Goal: Task Accomplishment & Management: Use online tool/utility

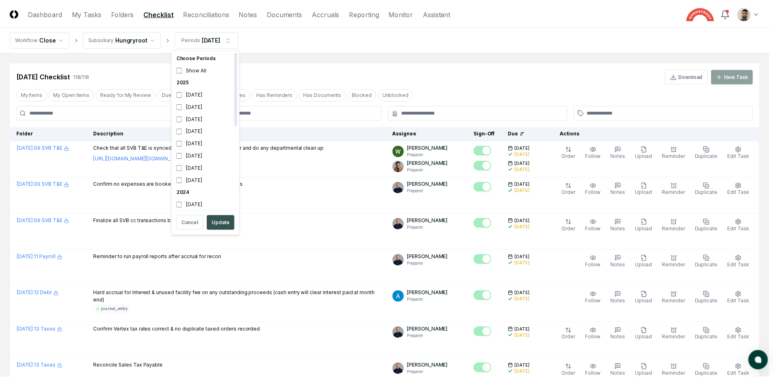
scroll to position [2, 0]
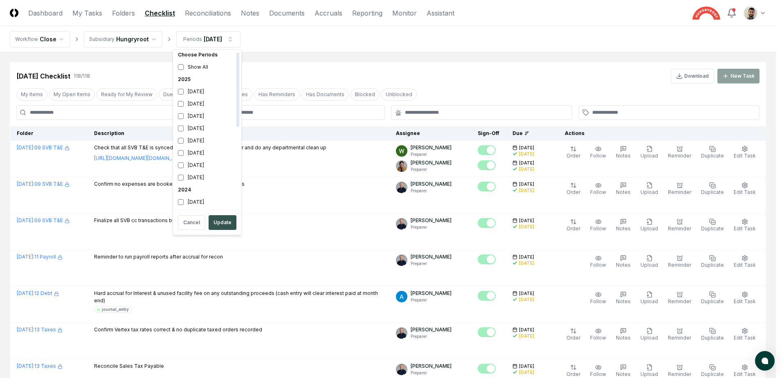
click at [220, 223] on button "Update" at bounding box center [222, 222] width 28 height 15
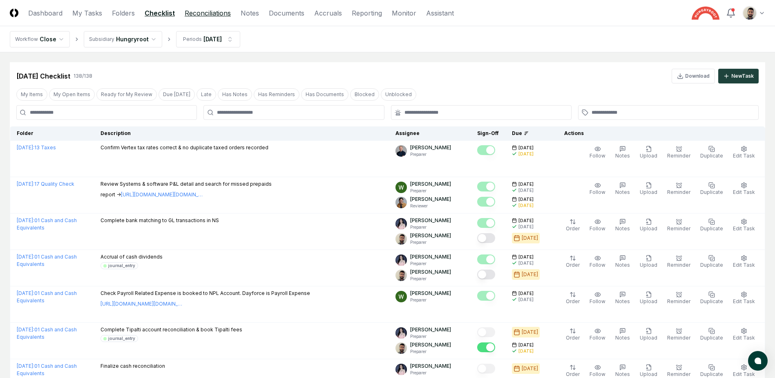
click at [199, 14] on link "Reconciliations" at bounding box center [208, 13] width 46 height 10
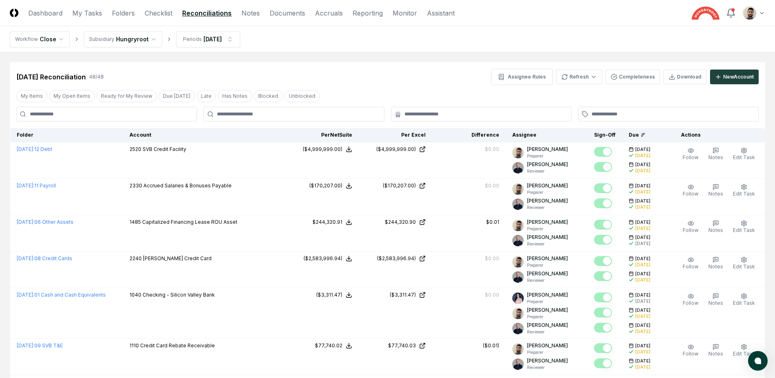
click at [309, 72] on div "[DATE] Reconciliation 48 / 48 Assignee Rules Refresh Completeness Download New …" at bounding box center [387, 77] width 743 height 16
